Goal: Task Accomplishment & Management: Complete application form

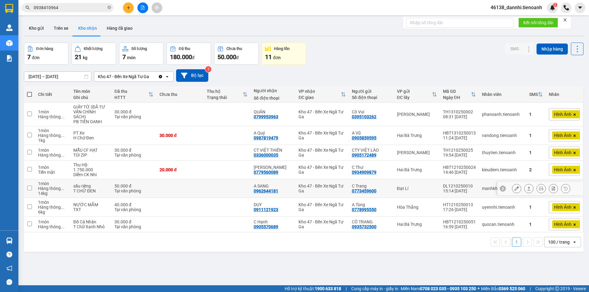
scroll to position [28, 0]
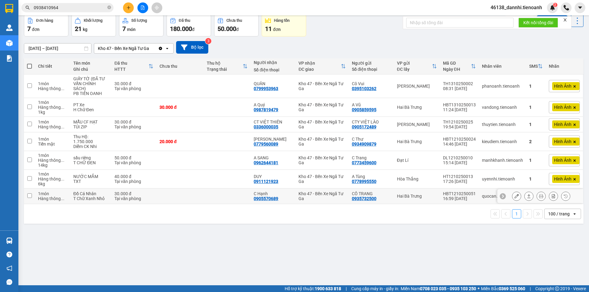
click at [195, 196] on td at bounding box center [179, 197] width 47 height 16
checkbox input "true"
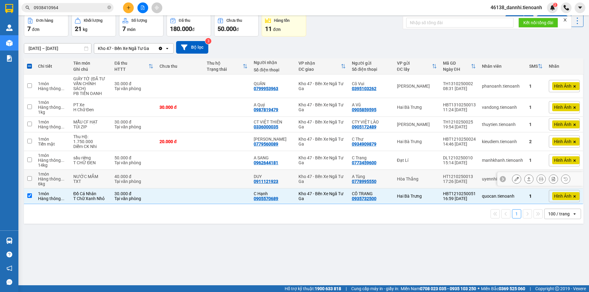
click at [200, 174] on td at bounding box center [179, 179] width 47 height 19
checkbox input "true"
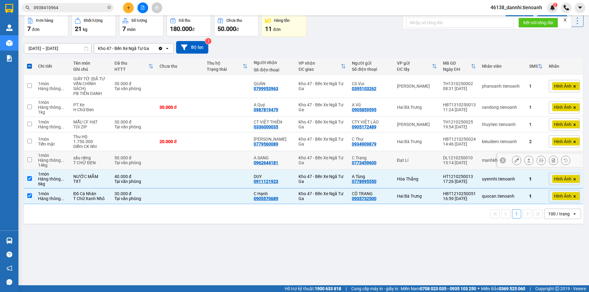
click at [220, 153] on td at bounding box center [227, 160] width 47 height 19
checkbox input "true"
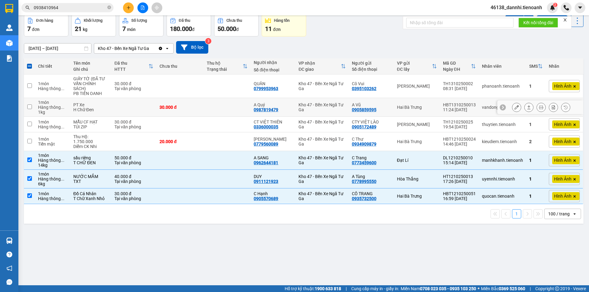
click at [231, 105] on td at bounding box center [227, 107] width 47 height 19
checkbox input "true"
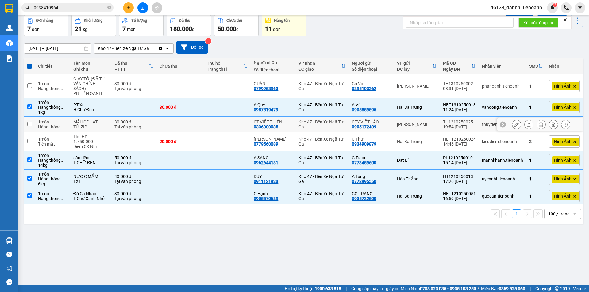
click at [202, 123] on td at bounding box center [179, 125] width 47 height 16
checkbox input "true"
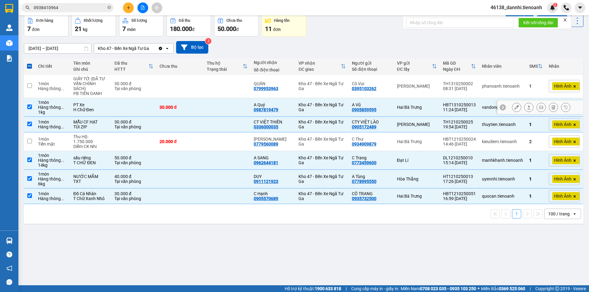
click at [201, 101] on td "30.000 đ" at bounding box center [179, 107] width 47 height 19
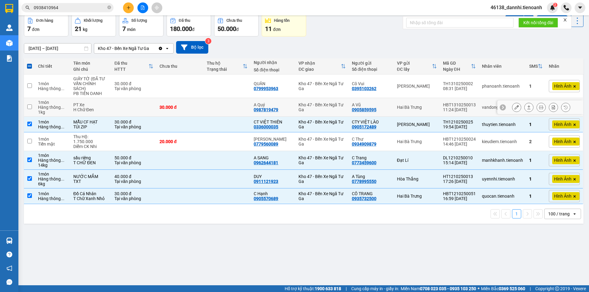
click at [201, 101] on td "30.000 đ" at bounding box center [179, 107] width 47 height 19
checkbox input "true"
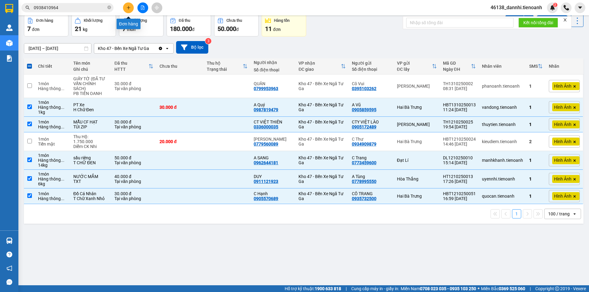
click at [129, 8] on icon "plus" at bounding box center [128, 7] width 3 height 0
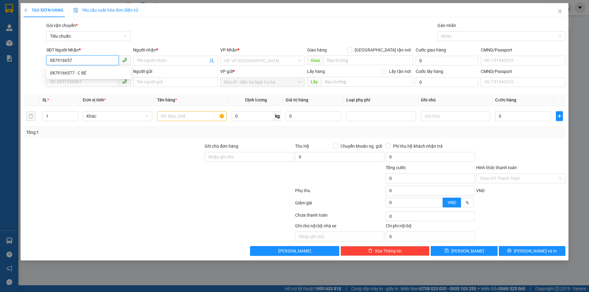
type input "0879166577"
click at [96, 74] on div "0879166577 - C BÉ" at bounding box center [88, 73] width 77 height 7
type input "C BÉ"
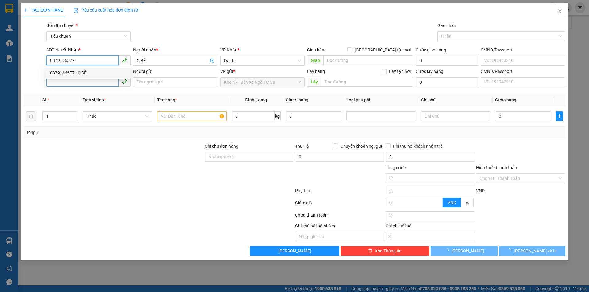
type input "30.000"
type input "0879166577"
click at [94, 83] on input "SĐT Người Gửi" at bounding box center [82, 82] width 72 height 10
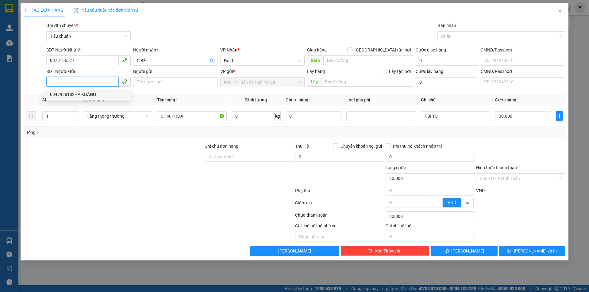
click at [92, 90] on div "0847938182 - A KHÁNH" at bounding box center [88, 95] width 84 height 10
type input "0847938182"
type input "A KHÁNH"
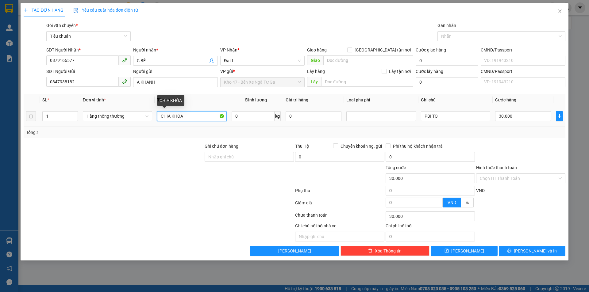
click at [196, 117] on input "CHÌA KHÓA" at bounding box center [191, 116] width 69 height 10
type input "GT"
drag, startPoint x: 461, startPoint y: 125, endPoint x: 455, endPoint y: 131, distance: 8.0
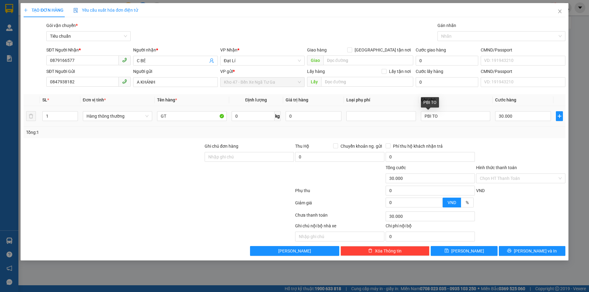
click at [459, 127] on div "SL * Đơn vị tính * Tên hàng * Định lượng Giá trị hàng Loại phụ phí Ghi chú Cước…" at bounding box center [295, 116] width 542 height 44
click at [516, 122] on div "30.000" at bounding box center [523, 116] width 56 height 12
click at [512, 181] on input "Hình thức thanh toán" at bounding box center [519, 178] width 78 height 9
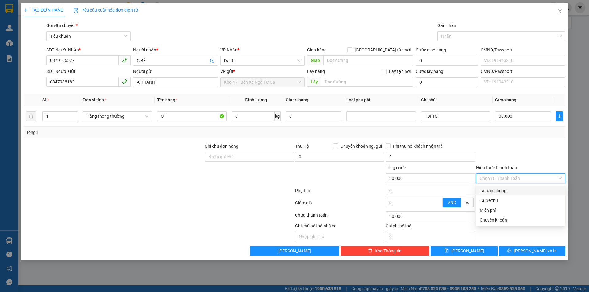
drag, startPoint x: 508, startPoint y: 192, endPoint x: 504, endPoint y: 195, distance: 4.8
click at [508, 193] on div "Tại văn phòng" at bounding box center [521, 190] width 82 height 7
type input "0"
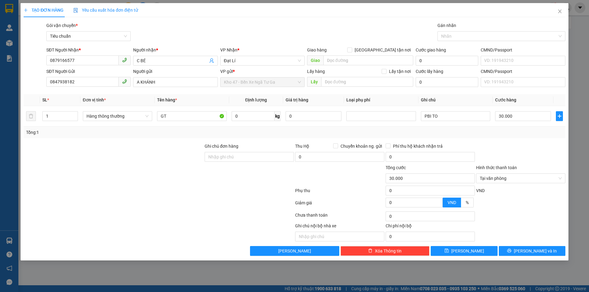
click at [514, 240] on div "Ghi chú nội bộ nhà xe Chi phí nội bộ 0" at bounding box center [294, 232] width 543 height 19
click at [516, 248] on button "[PERSON_NAME] và In" at bounding box center [532, 251] width 67 height 10
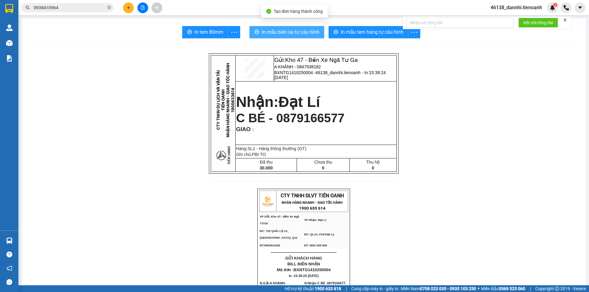
drag, startPoint x: 278, startPoint y: 23, endPoint x: 278, endPoint y: 29, distance: 6.1
click at [278, 32] on span "In mẫu biên lai tự cấu hình" at bounding box center [291, 32] width 58 height 8
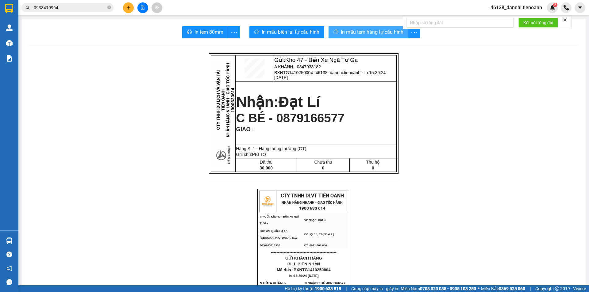
click at [382, 28] on span "In mẫu tem hàng tự cấu hình" at bounding box center [372, 32] width 63 height 8
click at [130, 10] on button at bounding box center [128, 7] width 11 height 11
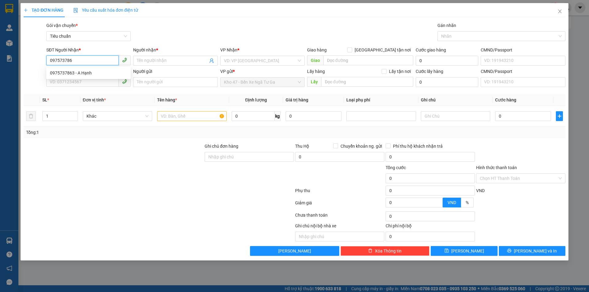
type input "0975737863"
click at [98, 71] on div "0975737863 - A Hạnh" at bounding box center [88, 73] width 77 height 7
type input "A Hạnh"
type input "40.000"
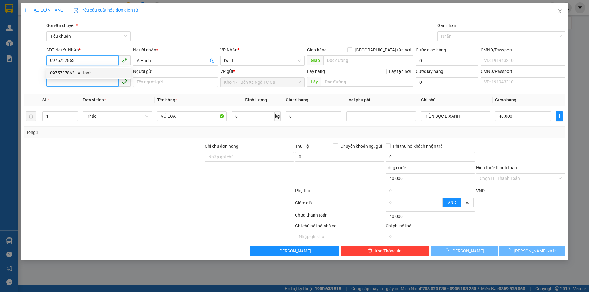
type input "0975737863"
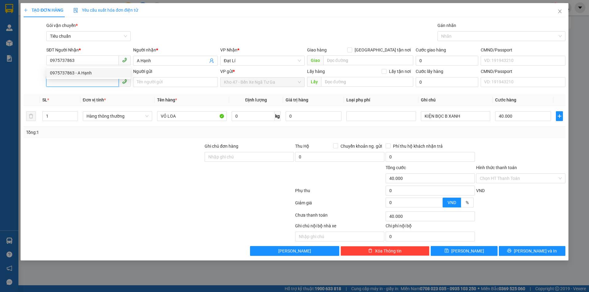
click at [106, 81] on input "SĐT Người Gửi" at bounding box center [82, 82] width 72 height 10
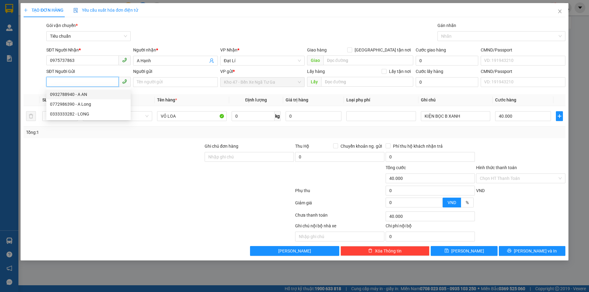
click at [101, 92] on div "0932788940 - A AN" at bounding box center [88, 94] width 77 height 7
type input "0932788940"
type input "A AN"
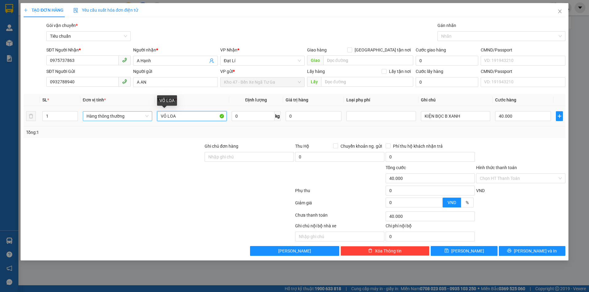
drag, startPoint x: 167, startPoint y: 117, endPoint x: 132, endPoint y: 117, distance: 35.0
click at [132, 117] on tr "1 Hàng thông thường VỎ LOA 0 kg 0 KIỆN BỌC B XANH 40.000" at bounding box center [295, 116] width 542 height 21
type input "L"
type input "LOA ( ĐÃ TƯ VẤN )"
click at [259, 113] on input "0" at bounding box center [253, 116] width 43 height 10
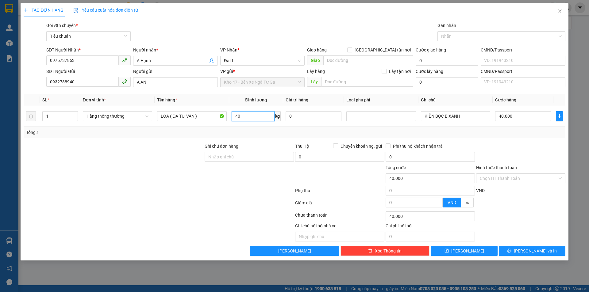
type input "40"
click at [257, 134] on div "Tổng: 1" at bounding box center [294, 132] width 537 height 7
type input "80.000"
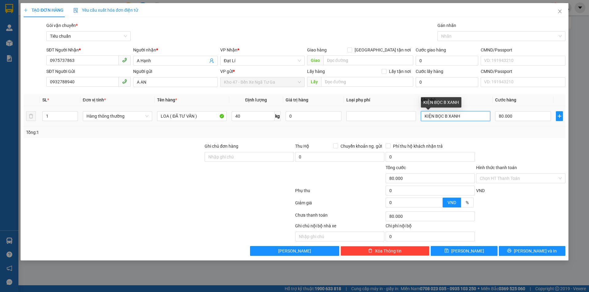
drag, startPoint x: 469, startPoint y: 118, endPoint x: 315, endPoint y: 128, distance: 154.5
click at [315, 128] on div "SL * Đơn vị tính * Tên hàng * Định lượng Giá trị hàng Loại phụ phí Ghi chú Cước…" at bounding box center [295, 116] width 542 height 44
type input "T CHỮ ĐEN"
click at [523, 177] on input "Hình thức thanh toán" at bounding box center [519, 178] width 78 height 9
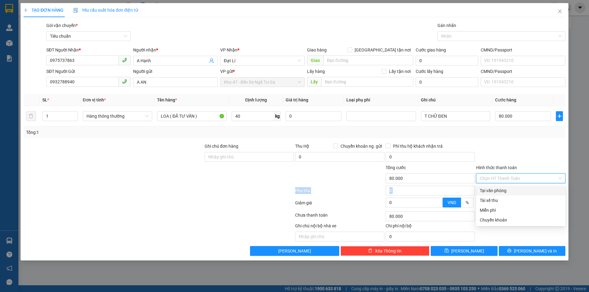
click at [519, 186] on div "Transit Pickup Surcharge Ids Transit Deliver Surcharge Ids Transit Deliver Surc…" at bounding box center [295, 139] width 542 height 234
drag, startPoint x: 520, startPoint y: 177, endPoint x: 519, endPoint y: 185, distance: 7.8
click at [520, 178] on input "Hình thức thanh toán" at bounding box center [519, 178] width 78 height 9
click at [518, 188] on div "Tại văn phòng" at bounding box center [521, 190] width 82 height 7
type input "0"
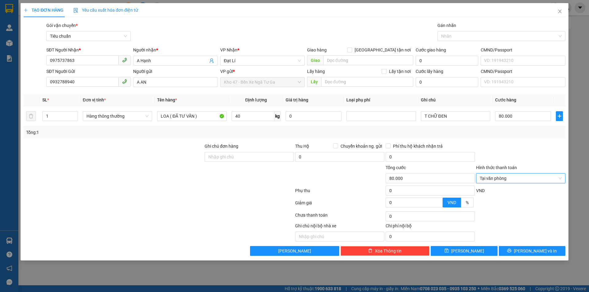
click at [519, 256] on div "TẠO ĐƠN HÀNG Yêu cầu xuất hóa đơn điện tử Transit Pickup Surcharge Ids Transit …" at bounding box center [295, 132] width 548 height 258
click at [511, 246] on div "Transit Pickup Surcharge Ids Transit Deliver Surcharge Ids Transit Deliver Surc…" at bounding box center [295, 139] width 542 height 234
click at [515, 246] on div "Transit Pickup Surcharge Ids Transit Deliver Surcharge Ids Transit Deliver Surc…" at bounding box center [295, 139] width 542 height 234
click at [516, 250] on button "[PERSON_NAME] và In" at bounding box center [532, 251] width 67 height 10
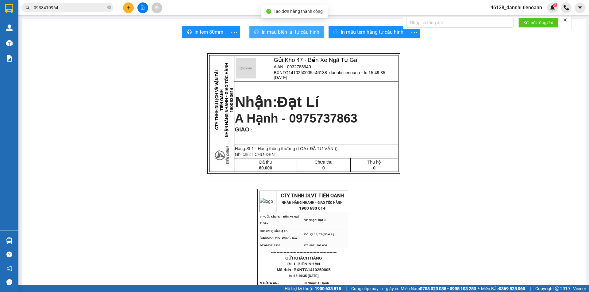
click at [288, 31] on span "In mẫu biên lai tự cấu hình" at bounding box center [291, 32] width 58 height 8
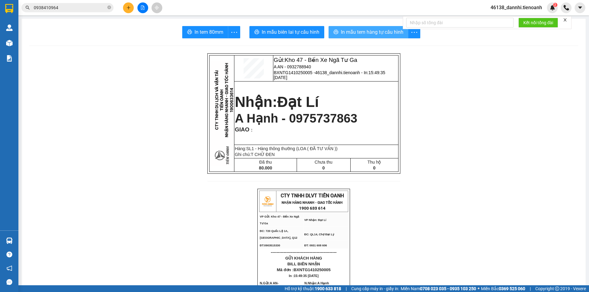
click at [361, 31] on span "In mẫu tem hàng tự cấu hình" at bounding box center [372, 32] width 63 height 8
click at [125, 6] on button at bounding box center [128, 7] width 11 height 11
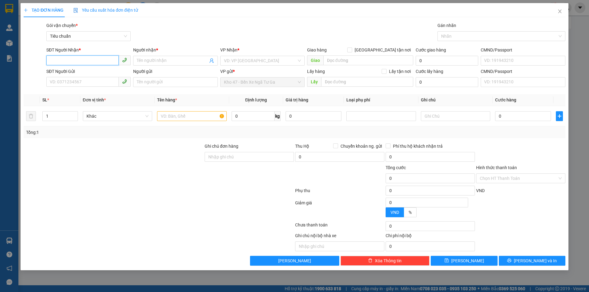
click at [86, 65] on input "SĐT Người Nhận *" at bounding box center [82, 61] width 72 height 10
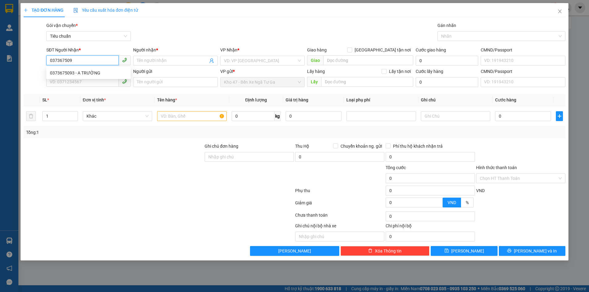
type input "0373675093"
click at [78, 76] on div "0373675093 - A TRƯỜNG" at bounding box center [88, 73] width 77 height 7
type input "A TRƯỜNG"
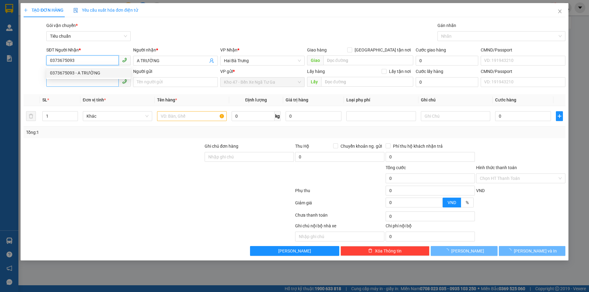
type input "50.000"
type input "0373675093"
click at [79, 85] on input "SĐT Người Gửi" at bounding box center [82, 82] width 72 height 10
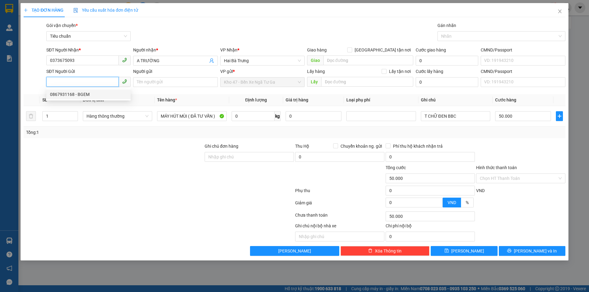
click at [83, 94] on div "0867931168 - BGEM" at bounding box center [88, 94] width 77 height 7
type input "0867931168"
type input "BGEM"
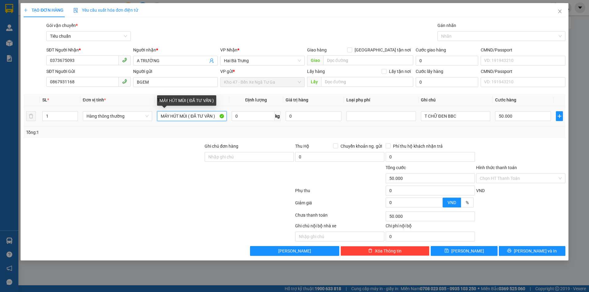
drag, startPoint x: 189, startPoint y: 117, endPoint x: 92, endPoint y: 131, distance: 97.6
click at [95, 131] on div "SL * Đơn vị tính * Tên hàng * Định lượng Giá trị hàng Loại phụ phí Ghi chú Cước…" at bounding box center [295, 116] width 542 height 44
type input "NỒI ( ĐÃ TƯ VẤN )"
click at [521, 114] on input "50.000" at bounding box center [523, 116] width 56 height 10
type input "4"
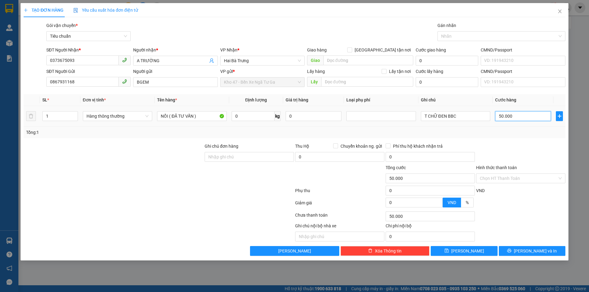
type input "4"
type input "40"
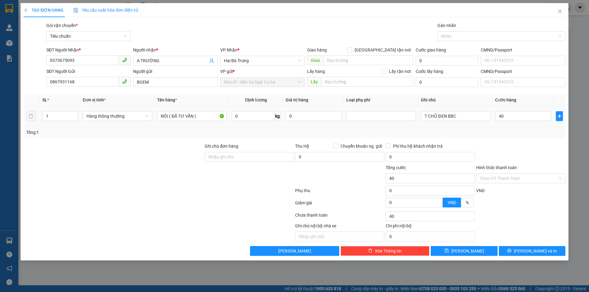
type input "40.000"
drag, startPoint x: 510, startPoint y: 147, endPoint x: 511, endPoint y: 239, distance: 91.7
click at [510, 153] on div at bounding box center [520, 153] width 90 height 21
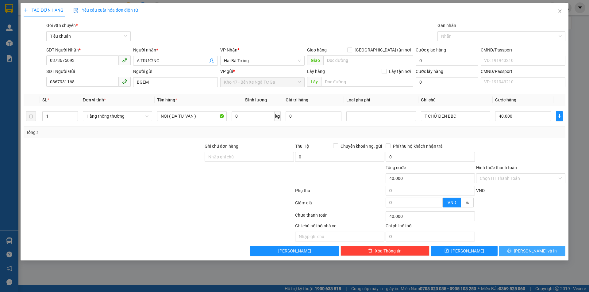
drag, startPoint x: 514, startPoint y: 254, endPoint x: 503, endPoint y: 239, distance: 17.9
click at [511, 251] on button "[PERSON_NAME] và In" at bounding box center [532, 251] width 67 height 10
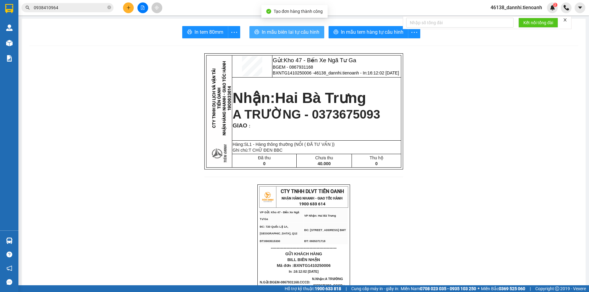
click at [297, 31] on span "In mẫu biên lai tự cấu hình" at bounding box center [291, 32] width 58 height 8
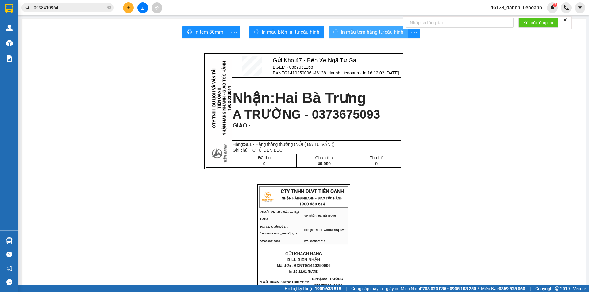
click at [361, 32] on span "In mẫu tem hàng tự cấu hình" at bounding box center [372, 32] width 63 height 8
click at [132, 7] on button at bounding box center [128, 7] width 11 height 11
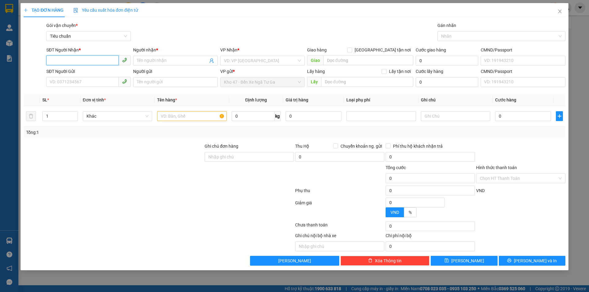
click at [100, 62] on input "SĐT Người Nhận *" at bounding box center [82, 61] width 72 height 10
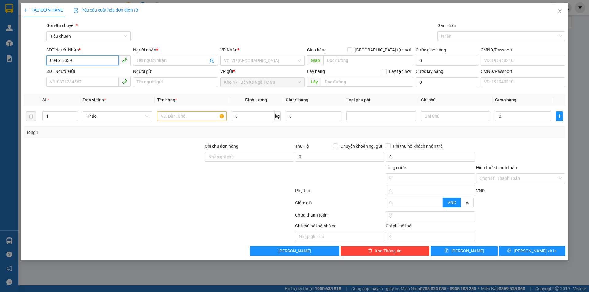
type input "0946189339"
click at [92, 75] on div "0946189339 - A VŨ" at bounding box center [88, 73] width 77 height 7
type input "A VŨ"
type input "30.000"
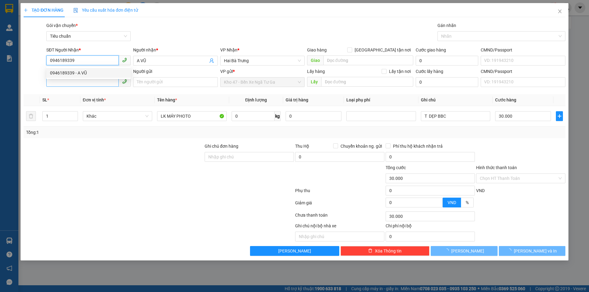
type input "0946189339"
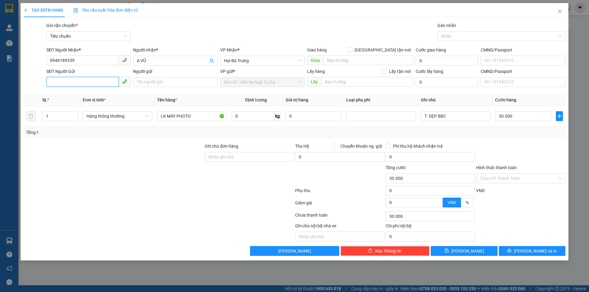
click at [97, 83] on input "SĐT Người Gửi" at bounding box center [82, 82] width 72 height 10
click at [103, 93] on div "0947617322 - A LINH" at bounding box center [88, 94] width 77 height 7
type input "0947617322"
type input "A LINH"
drag, startPoint x: 437, startPoint y: 115, endPoint x: 428, endPoint y: 117, distance: 9.0
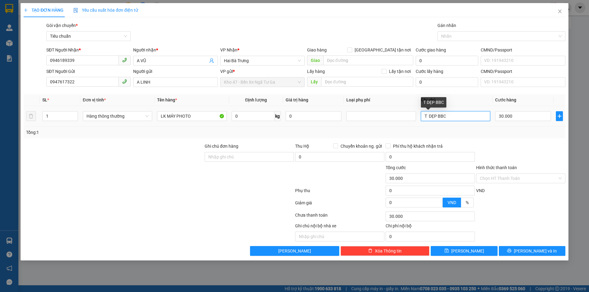
click at [428, 117] on input "T DẸP BBC" at bounding box center [455, 116] width 69 height 10
type input "T BBC"
click at [525, 249] on button "[PERSON_NAME] và In" at bounding box center [532, 251] width 67 height 10
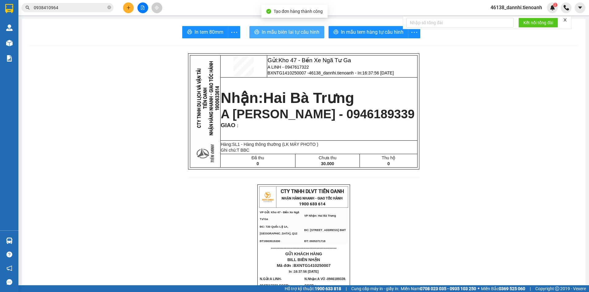
click at [271, 27] on button "In mẫu biên lai tự cấu hình" at bounding box center [286, 32] width 75 height 12
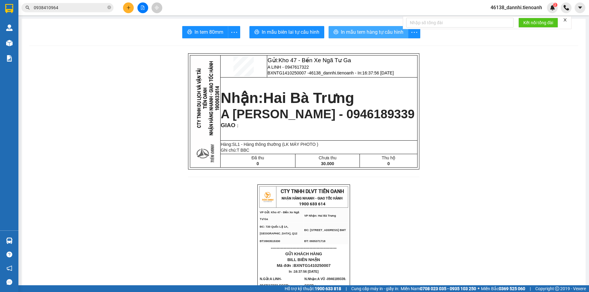
click at [375, 34] on span "In mẫu tem hàng tự cấu hình" at bounding box center [372, 32] width 63 height 8
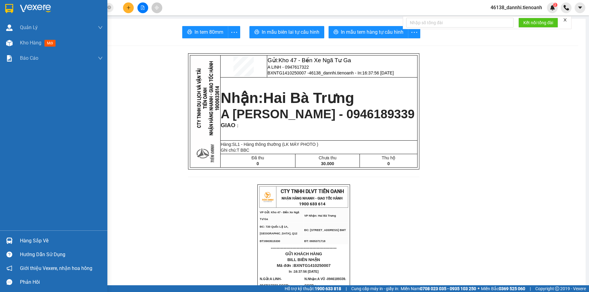
click at [5, 8] on img at bounding box center [9, 8] width 8 height 9
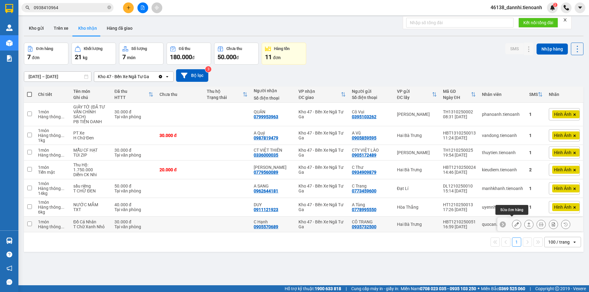
click at [512, 224] on button at bounding box center [516, 224] width 9 height 11
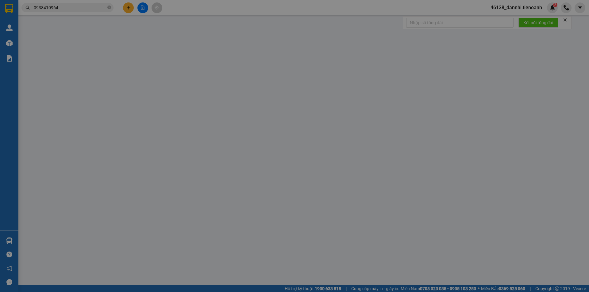
type input "0905570689"
type input "C Hạnh"
type input "0935732500"
type input "CÔ TRANG"
type input "066170001082"
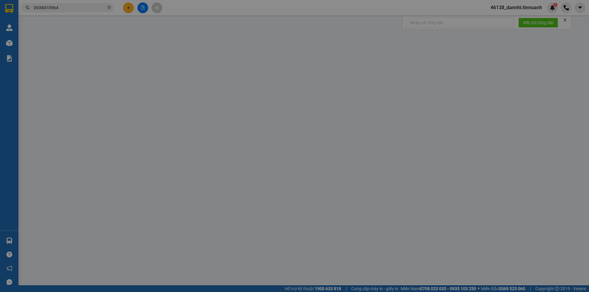
type input "gr"
type input "0"
type input "30.000"
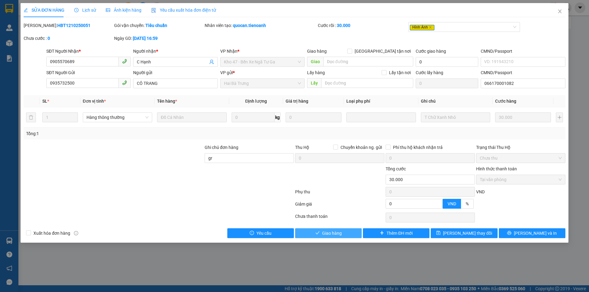
click at [329, 233] on span "Giao hàng" at bounding box center [332, 233] width 20 height 7
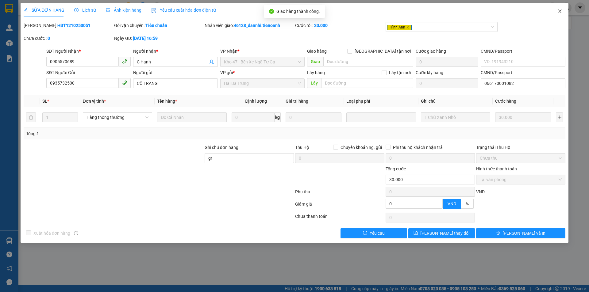
click at [561, 11] on icon "close" at bounding box center [559, 12] width 3 height 4
